Goal: Task Accomplishment & Management: Use online tool/utility

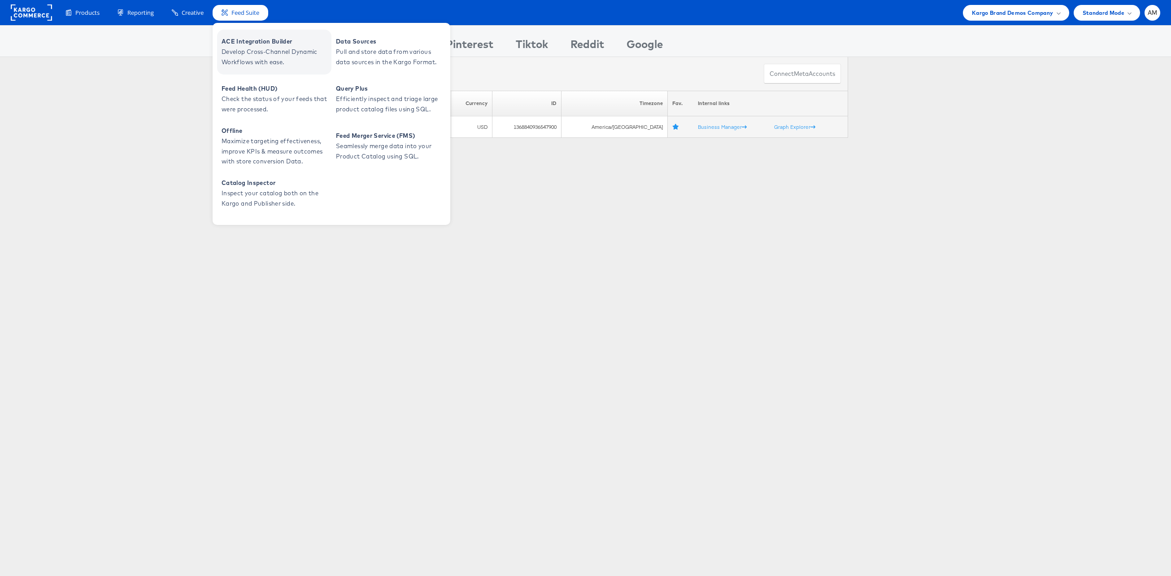
click at [237, 42] on span "ACE Integration Builder" at bounding box center [276, 41] width 108 height 10
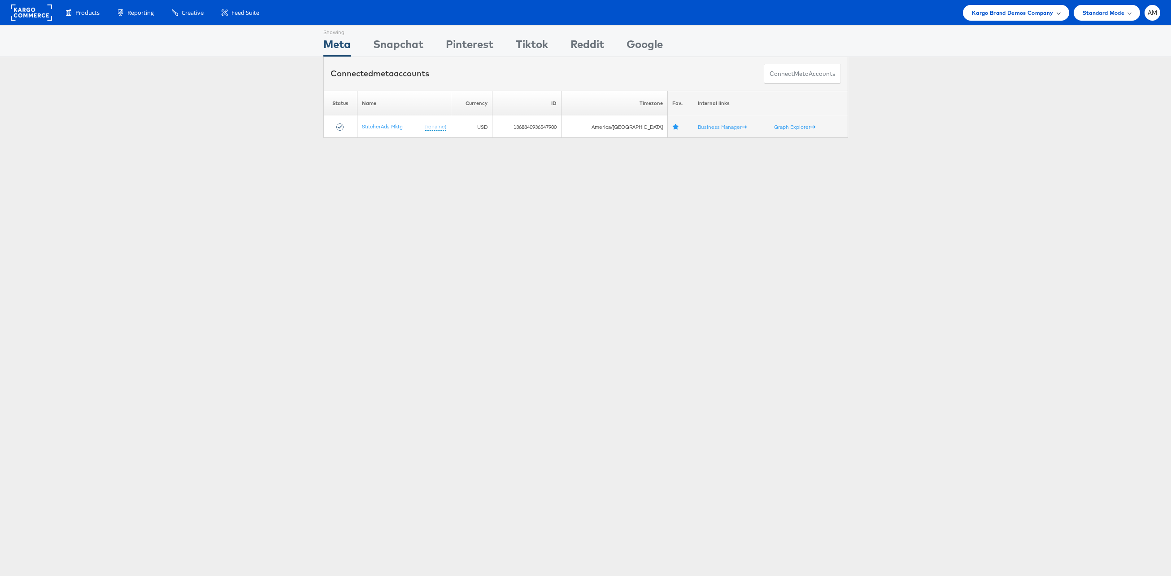
click at [996, 13] on span "Kargo Brand Demos Company" at bounding box center [1013, 12] width 82 height 9
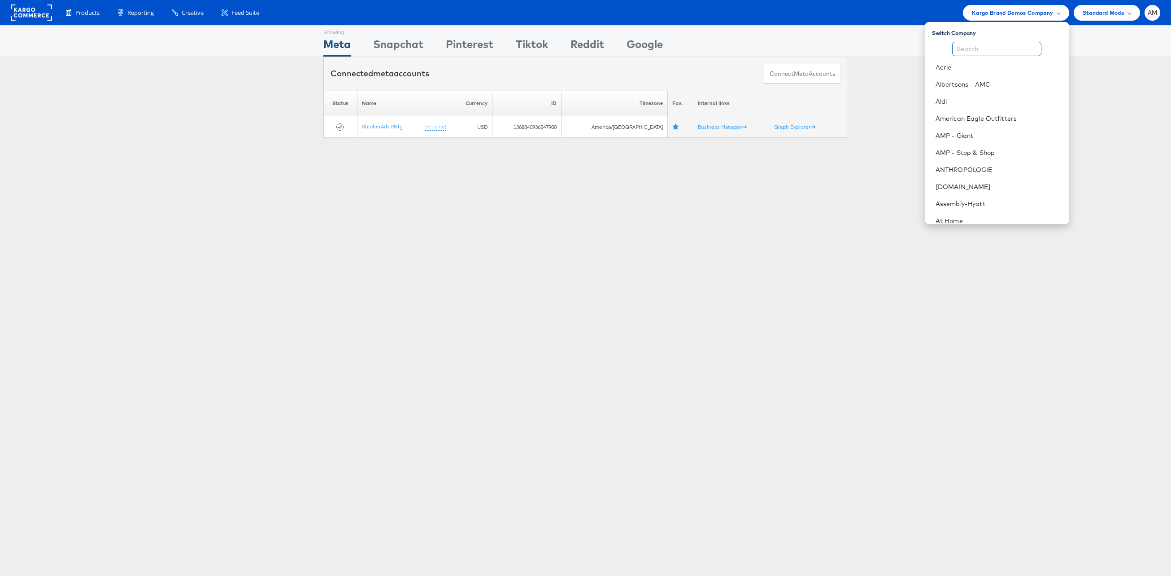
click at [966, 52] on input "text" at bounding box center [996, 49] width 89 height 14
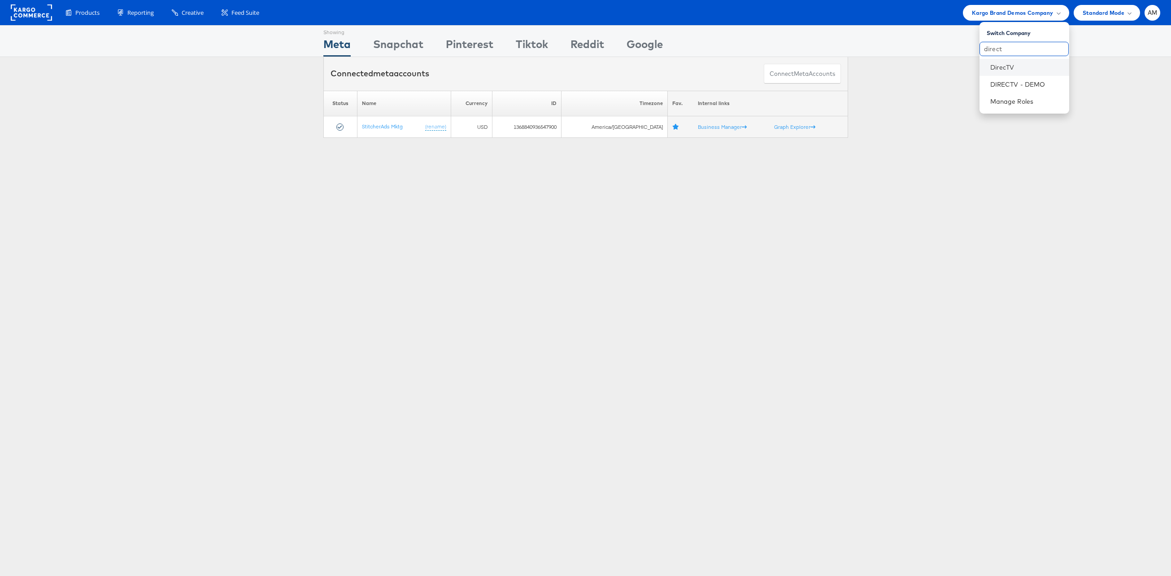
type input "direct"
click at [988, 66] on li "DirecTV" at bounding box center [1025, 67] width 90 height 17
click at [1018, 68] on link "DirecTV" at bounding box center [1027, 67] width 72 height 9
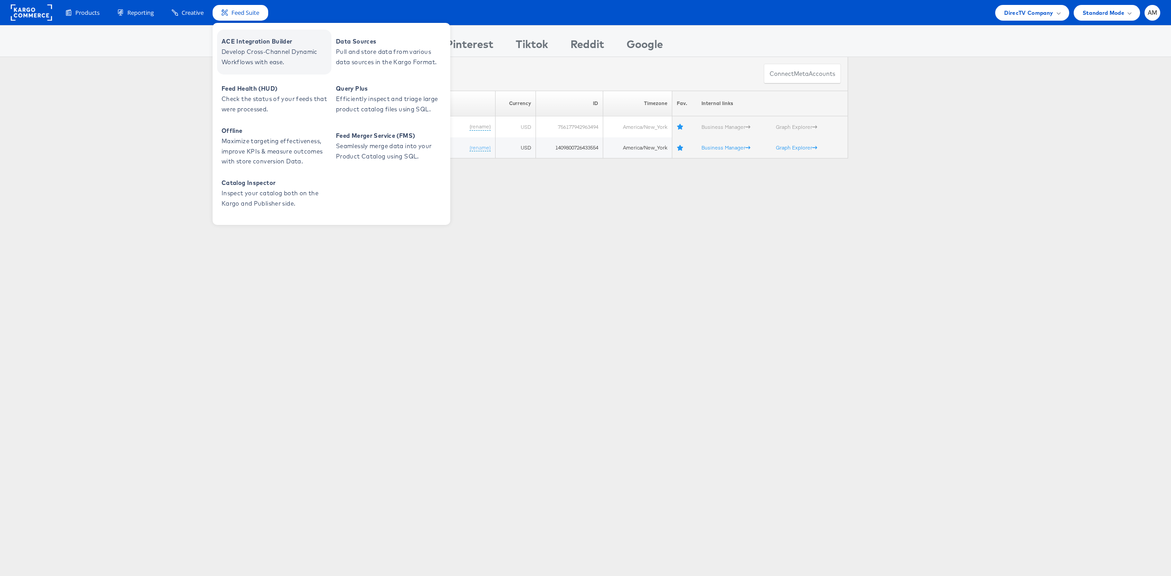
click at [240, 48] on span "Develop Cross-Channel Dynamic Workflows with ease." at bounding box center [276, 57] width 108 height 21
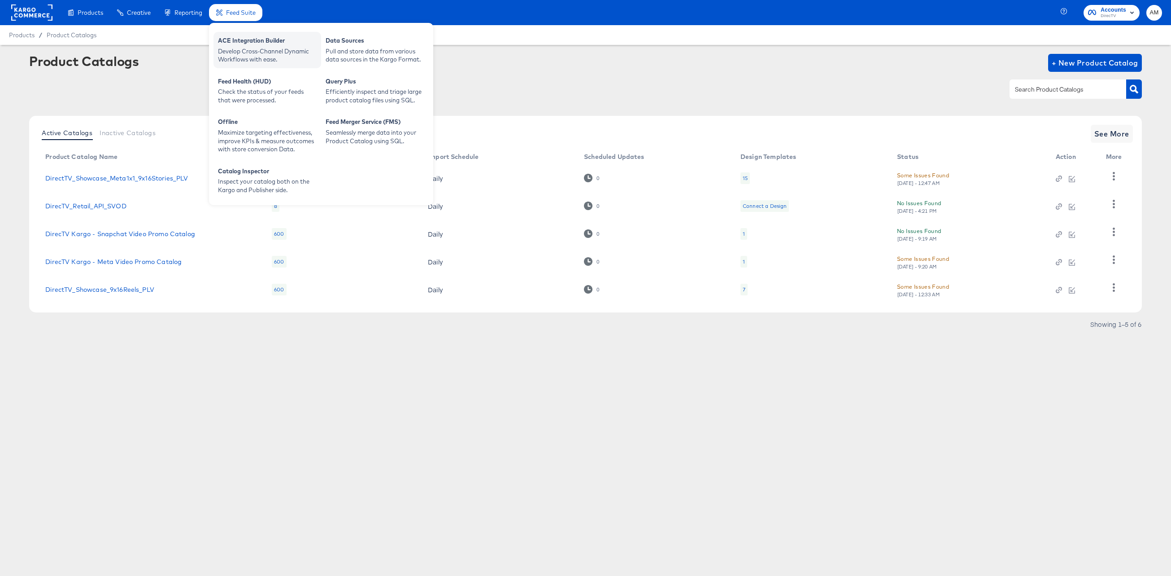
click at [227, 48] on div "Develop Cross-Channel Dynamic Workflows with ease." at bounding box center [267, 55] width 99 height 17
